Goal: Information Seeking & Learning: Check status

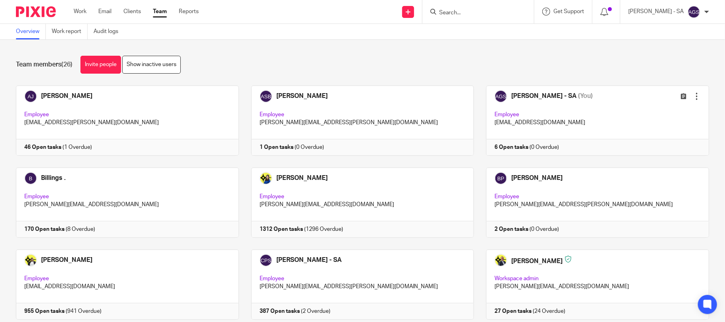
click at [483, 12] on input "Search" at bounding box center [474, 13] width 72 height 7
click at [461, 15] on input "Search" at bounding box center [474, 13] width 72 height 7
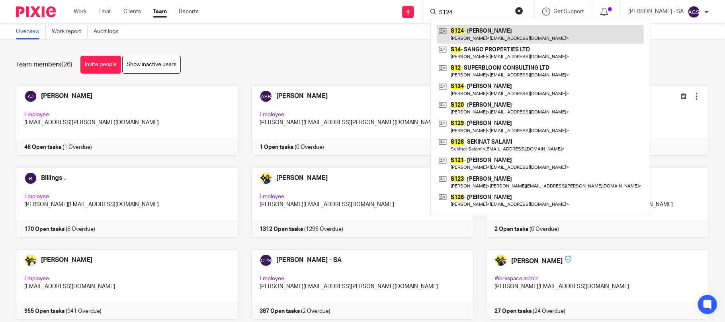
type input "S124"
click at [490, 34] on link at bounding box center [540, 34] width 207 height 18
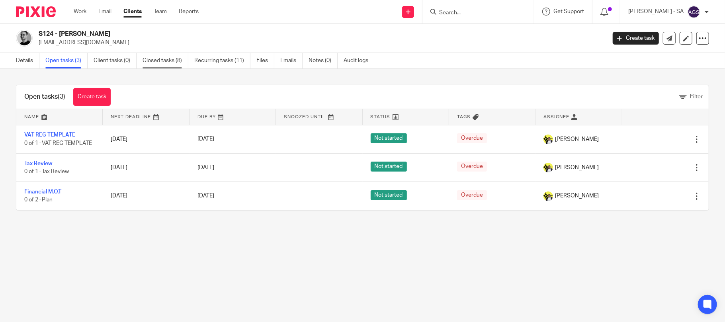
click at [171, 61] on link "Closed tasks (8)" at bounding box center [166, 61] width 46 height 16
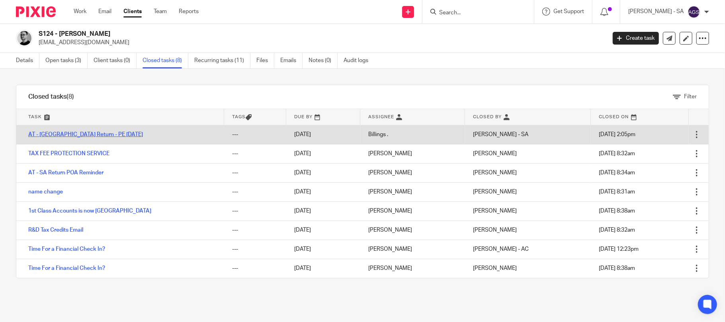
click at [60, 132] on link "AT - [GEOGRAPHIC_DATA] Return - PE [DATE]" at bounding box center [85, 135] width 115 height 6
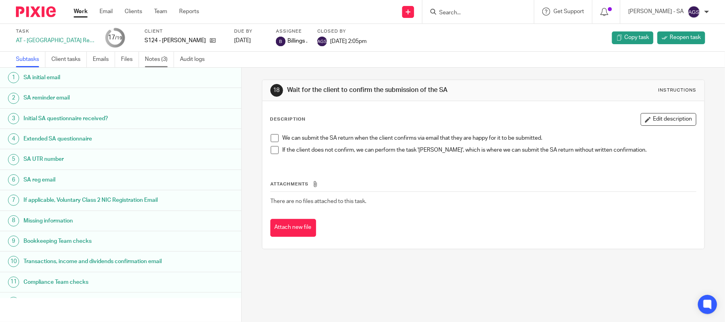
click at [158, 61] on link "Notes (3)" at bounding box center [159, 60] width 29 height 16
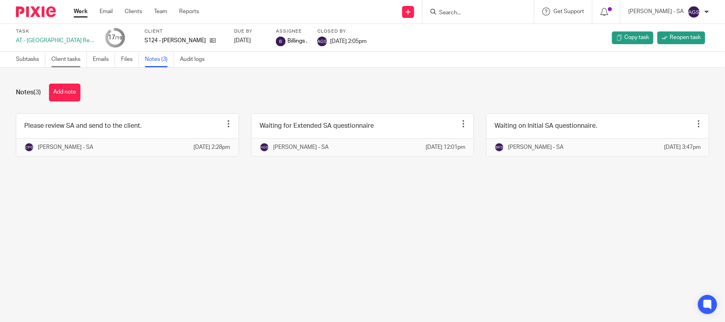
click at [68, 59] on link "Client tasks" at bounding box center [68, 60] width 35 height 16
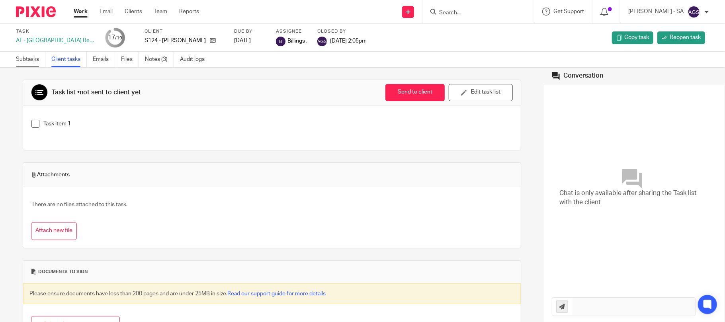
click at [22, 57] on link "Subtasks" at bounding box center [30, 60] width 29 height 16
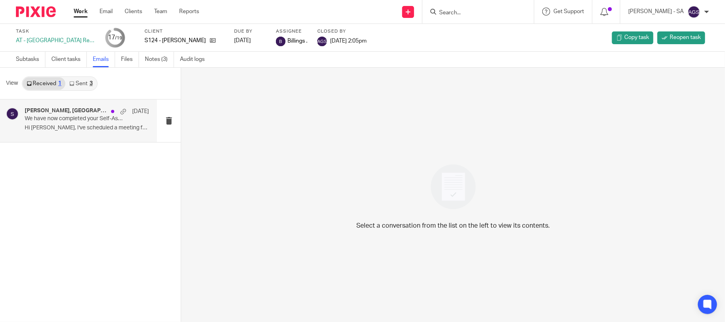
click at [40, 120] on p "We have now completed your Self-Assessment Tax Return for 2024-25 - PLEASE CONF…" at bounding box center [75, 118] width 100 height 7
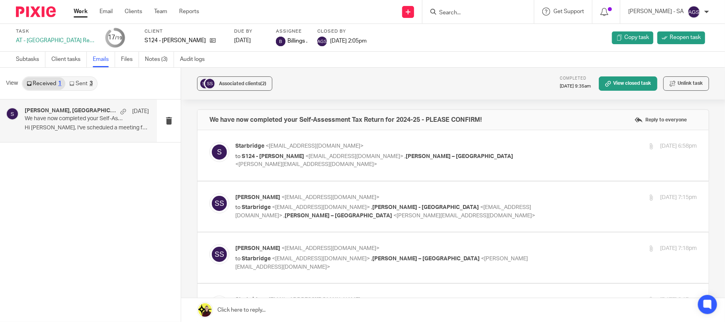
click at [306, 163] on div "Starbridge <info@starbridge.uk> to S124 - SHAIN SHAPIRO <shainshapiro@gmail.com…" at bounding box center [452, 155] width 487 height 27
click at [285, 171] on label at bounding box center [452, 155] width 511 height 51
click at [209, 142] on input "checkbox" at bounding box center [209, 142] width 0 height 0
checkbox input "true"
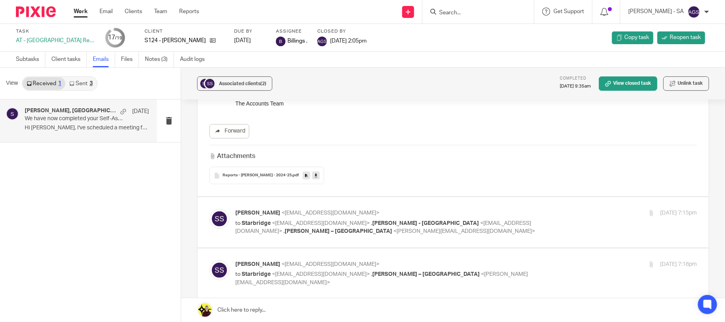
scroll to position [201, 0]
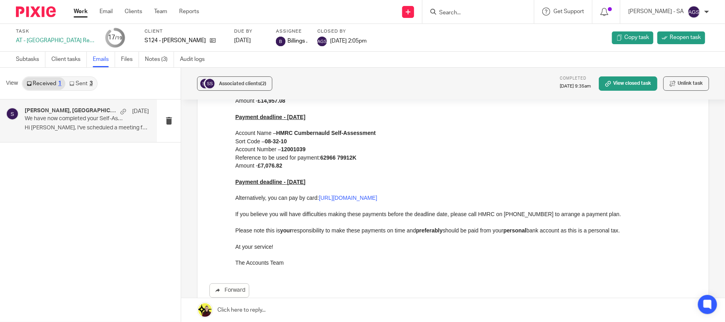
click at [75, 82] on link "Sent 3" at bounding box center [80, 83] width 31 height 13
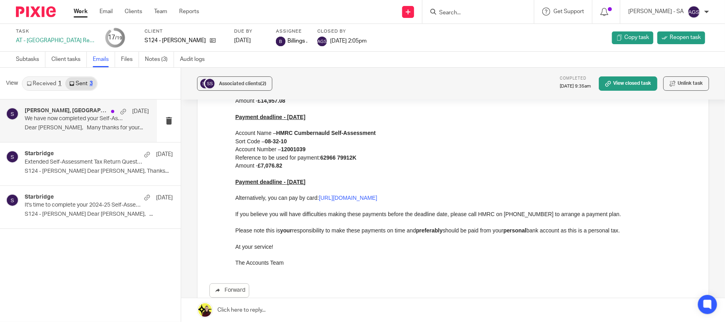
click at [72, 124] on div "Shain Shapiro, Starbridge 22 Aug We have now completed your Self-Assessment Tax…" at bounding box center [87, 120] width 124 height 27
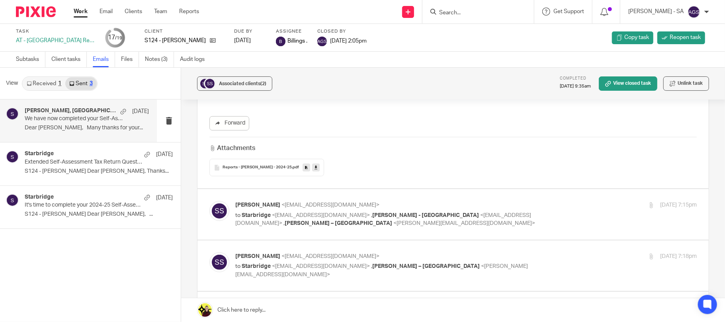
scroll to position [424, 0]
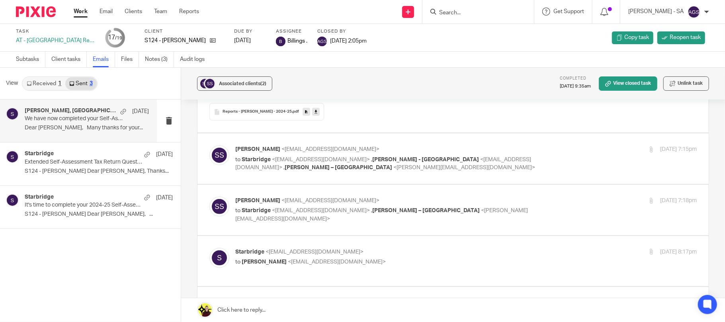
click at [325, 173] on label at bounding box center [452, 158] width 511 height 51
click at [209, 145] on input "checkbox" at bounding box center [209, 145] width 0 height 0
checkbox input "true"
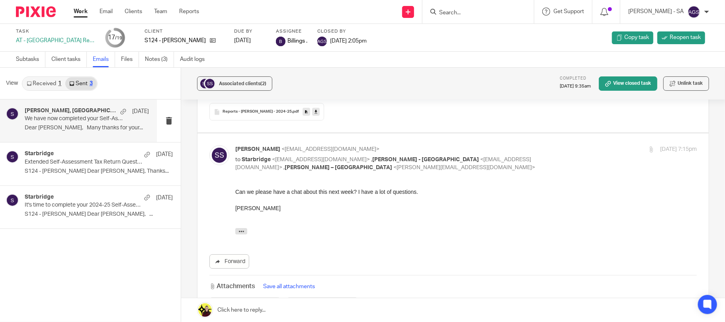
scroll to position [0, 0]
click at [325, 173] on div "Shain Shapiro <shainshapiro@gmail.com> to Starbridge <info@starbridge.uk> , Car…" at bounding box center [452, 230] width 487 height 170
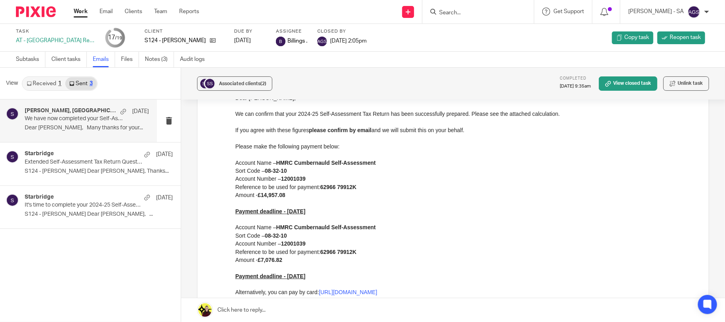
scroll to position [106, 0]
click at [41, 83] on link "Received 1" at bounding box center [44, 83] width 43 height 13
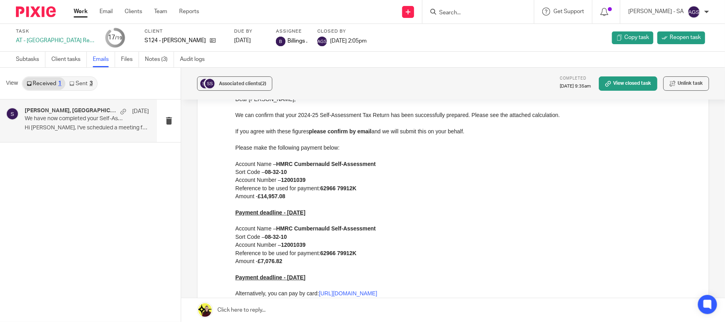
click at [44, 131] on p "Hi Carine, I've scheduled a meeting for Sep..." at bounding box center [87, 128] width 124 height 7
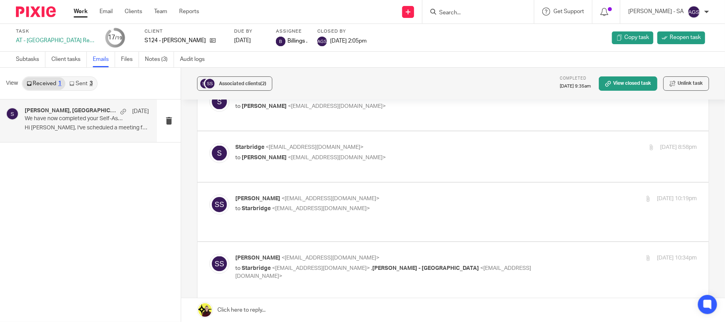
scroll to position [849, 0]
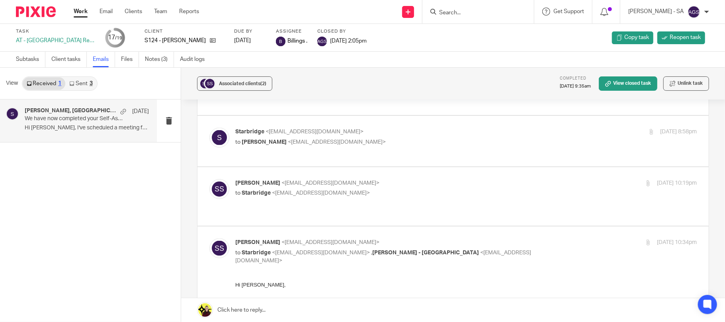
click at [320, 179] on div "Shain Shapiro <shainshapiro@gmail.com> to Starbridge <info@starbridge.uk> 22 Au…" at bounding box center [465, 189] width 461 height 20
checkbox input "true"
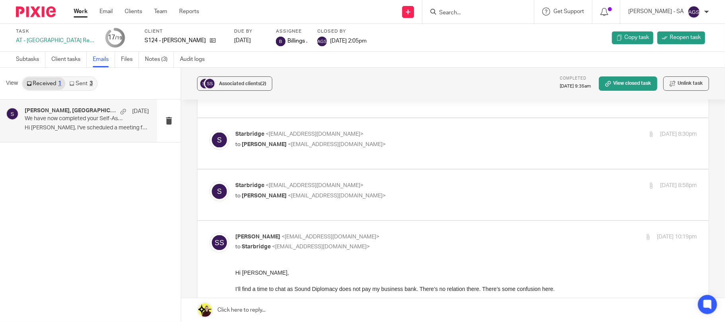
scroll to position [743, 0]
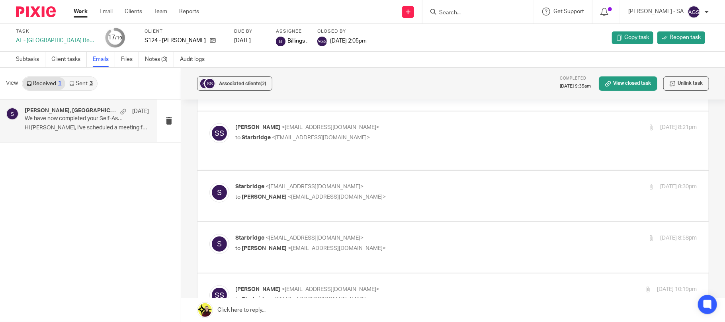
click at [361, 244] on p "to Shain Shapiro <shainshapiro@gmail.com>" at bounding box center [389, 248] width 308 height 8
checkbox input "true"
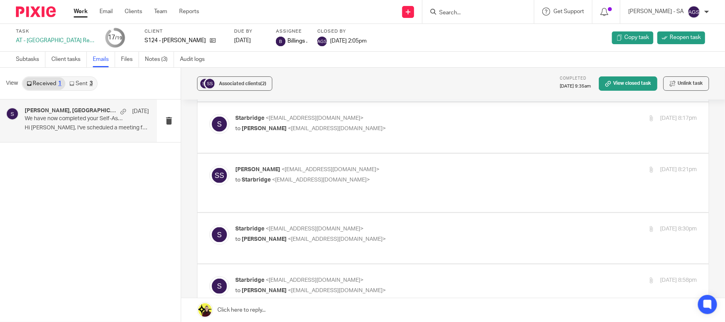
scroll to position [690, 0]
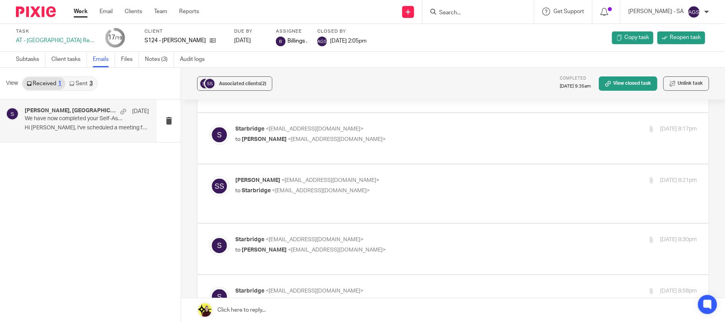
click at [357, 246] on p "to Shain Shapiro <shainshapiro@gmail.com>" at bounding box center [389, 250] width 308 height 8
checkbox input "true"
click at [338, 191] on div "Shain Shapiro <shainshapiro@gmail.com> to Starbridge <info@starbridge.uk> 22 Au…" at bounding box center [465, 186] width 461 height 20
checkbox input "true"
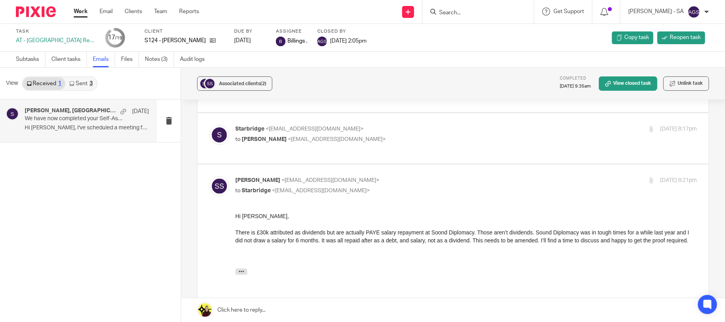
click at [381, 142] on p "to Shain Shapiro <shainshapiro@gmail.com>" at bounding box center [389, 139] width 308 height 8
checkbox input "true"
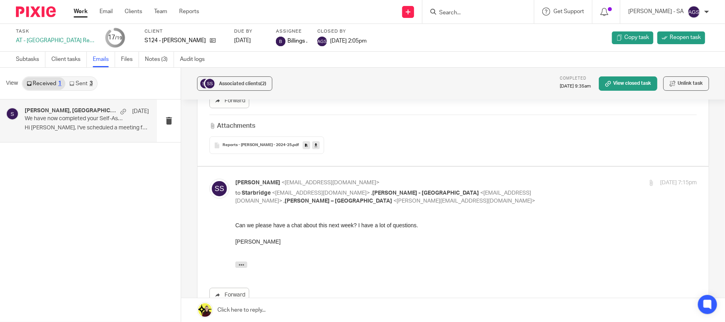
scroll to position [371, 0]
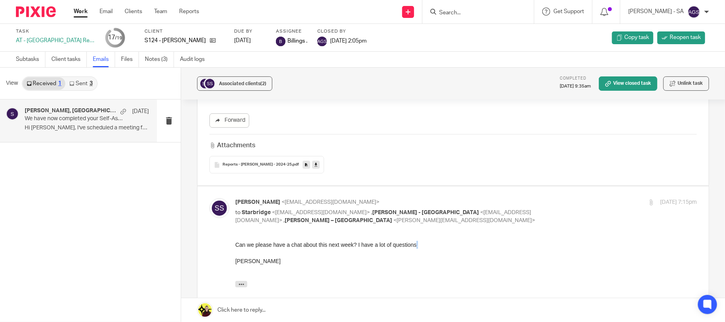
click at [414, 244] on div "Can we please have a chat about this next week? I have a lot of questions." at bounding box center [465, 244] width 461 height 8
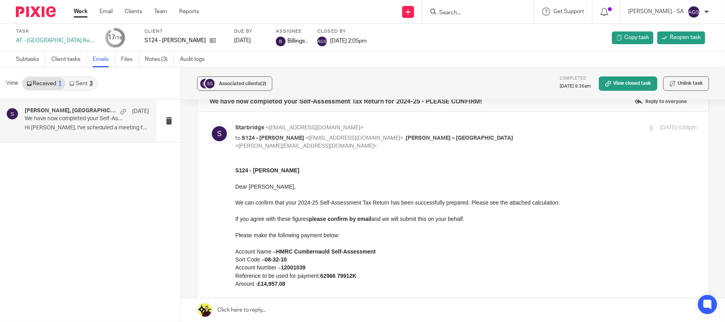
scroll to position [0, 0]
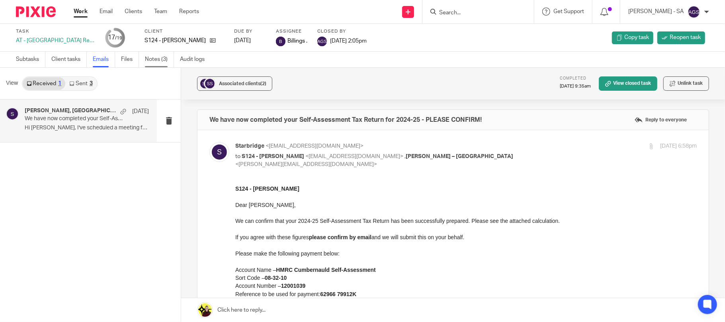
click at [163, 56] on link "Notes (3)" at bounding box center [159, 60] width 29 height 16
